Goal: Find specific page/section: Find specific page/section

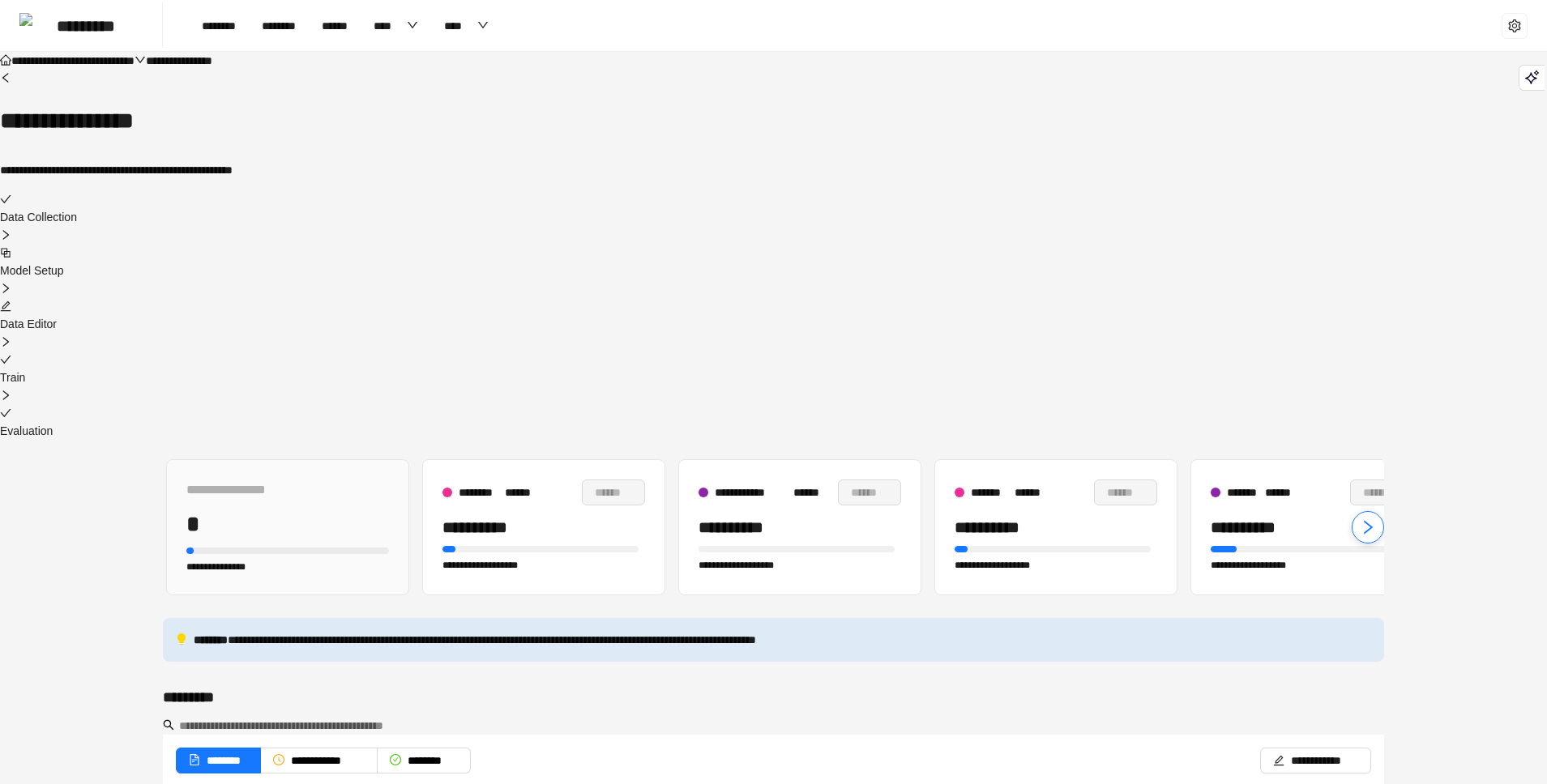
scroll to position [223, 0]
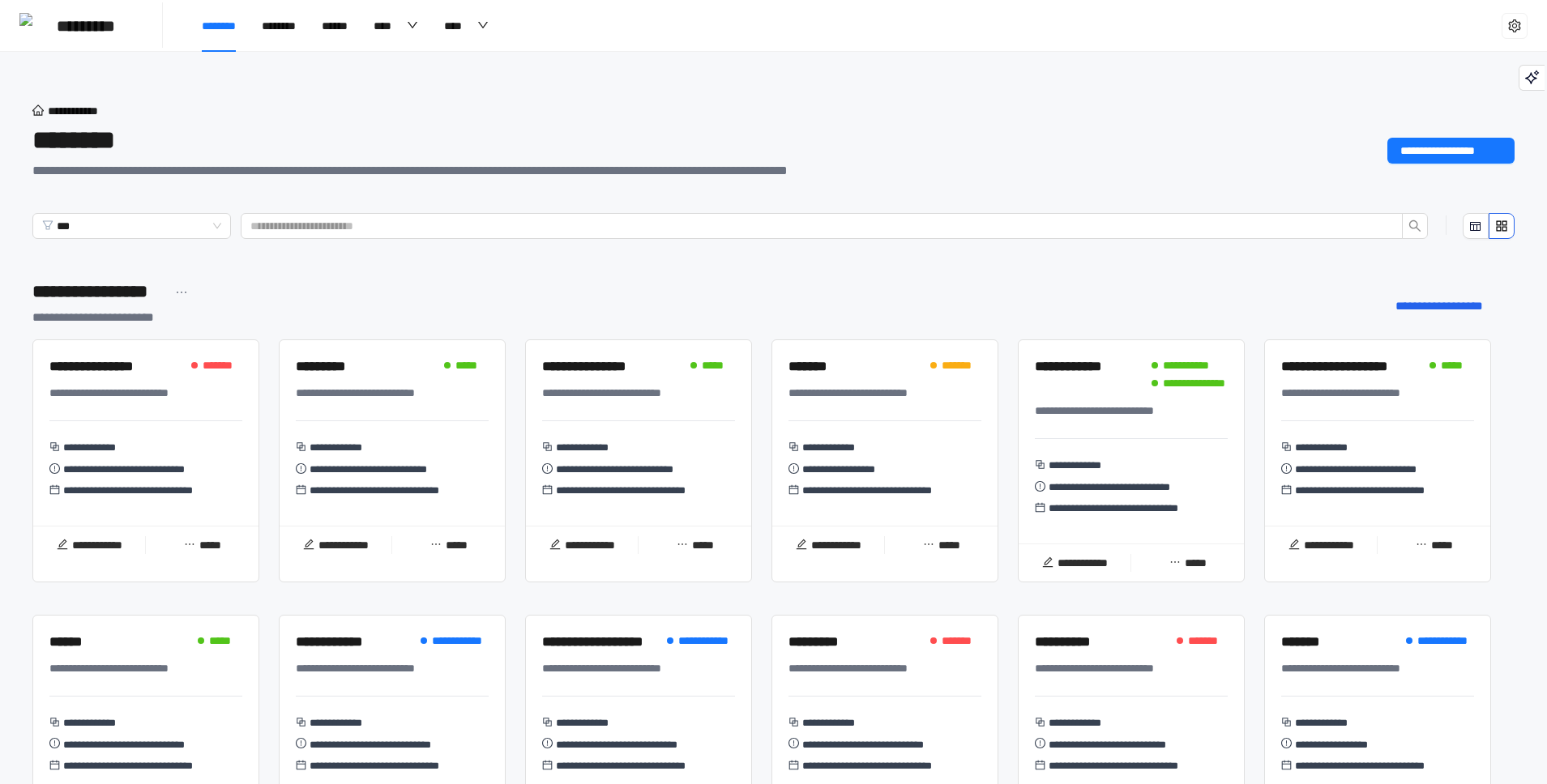
click at [604, 420] on div at bounding box center [638, 420] width 193 height 1
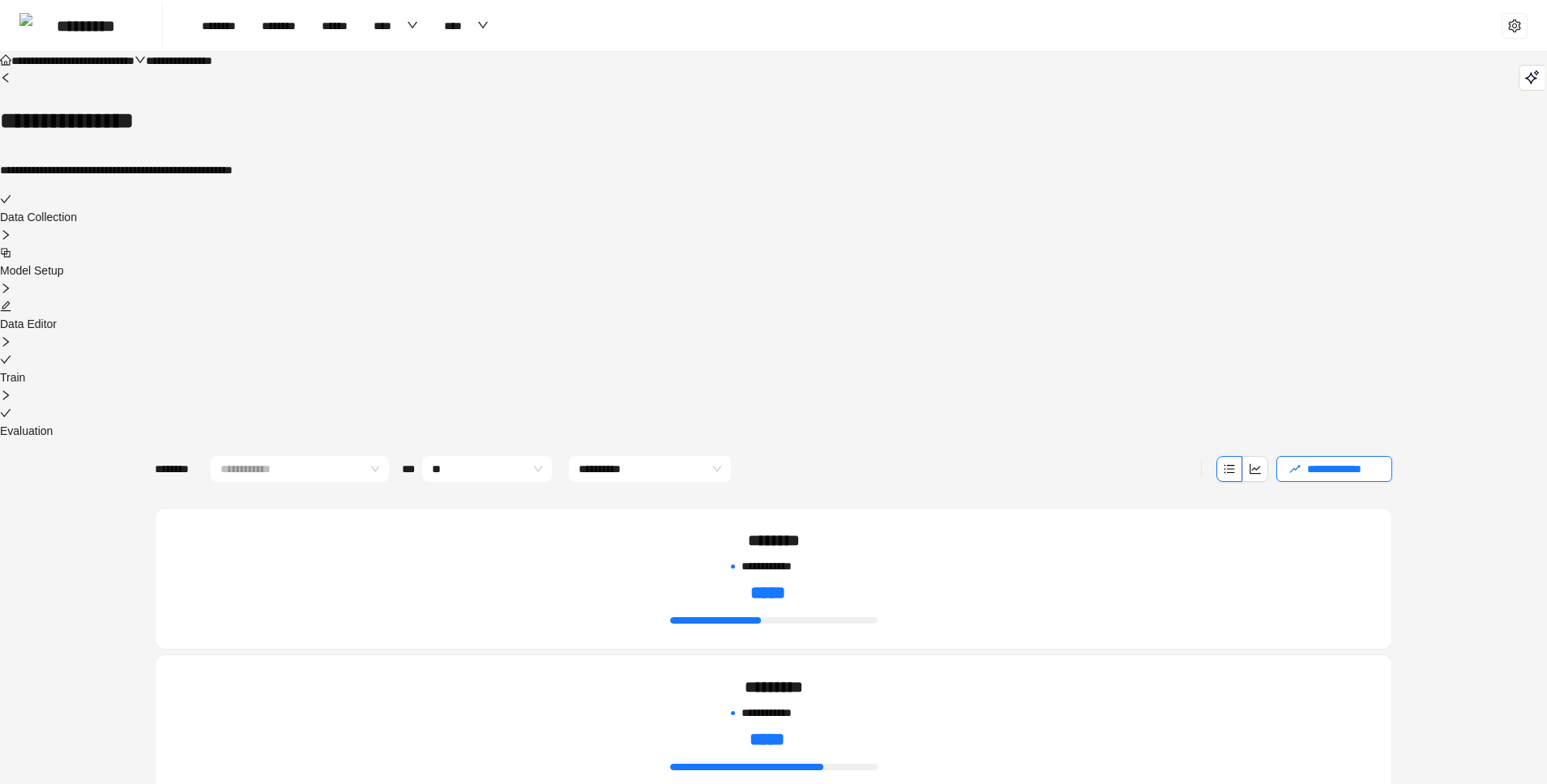
click at [11, 301] on icon "edit" at bounding box center [6, 307] width 11 height 11
